Goal: Information Seeking & Learning: Learn about a topic

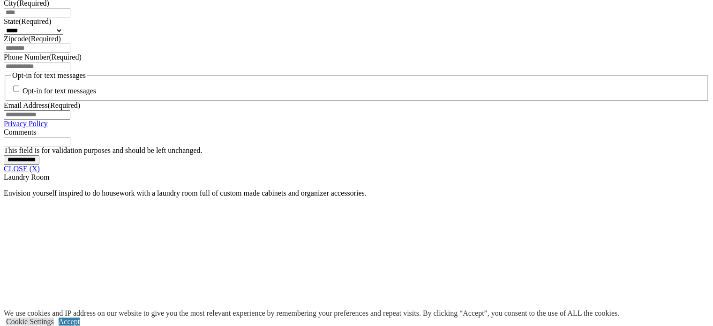
scroll to position [704, 0]
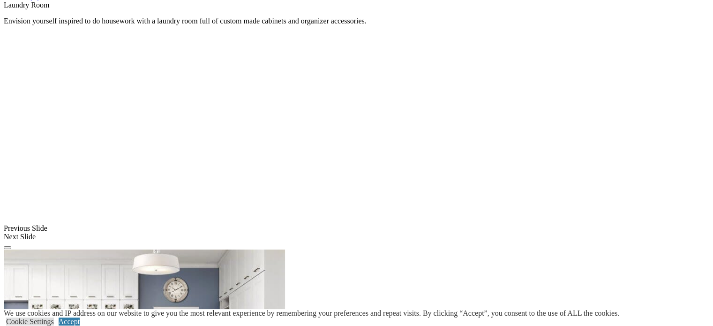
scroll to position [859, 0]
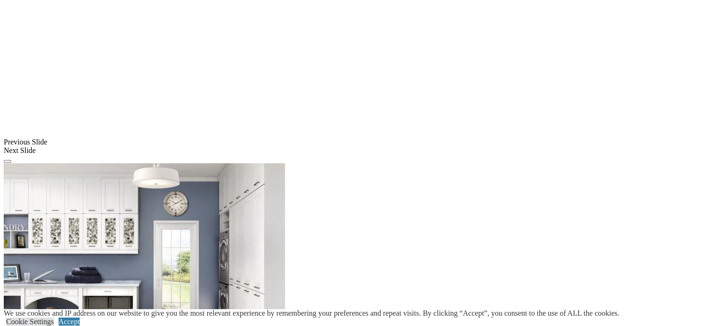
scroll to position [992, 0]
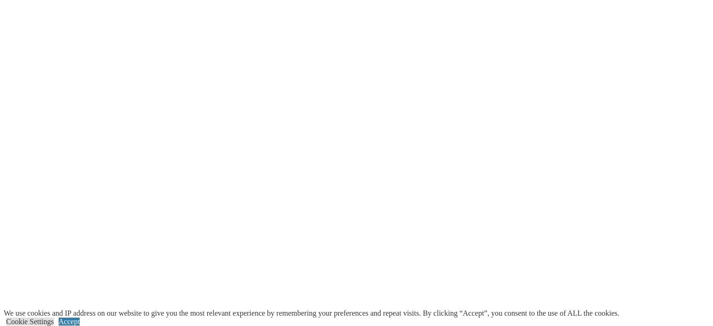
scroll to position [2414, 0]
click at [80, 317] on link "Accept" at bounding box center [69, 321] width 21 height 8
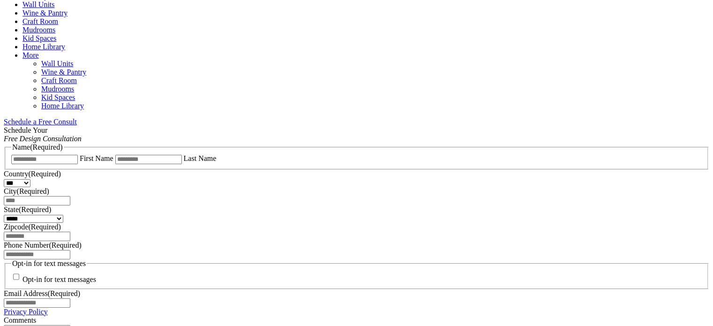
scroll to position [0, 0]
